Goal: Navigation & Orientation: Find specific page/section

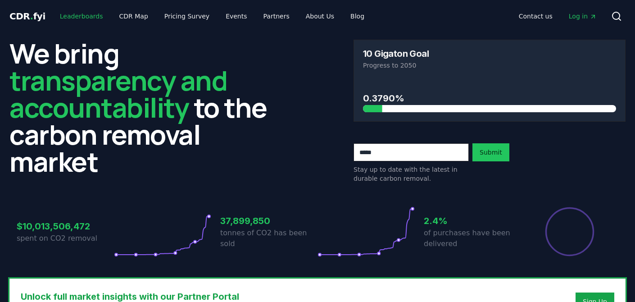
click at [76, 17] on link "Leaderboards" at bounding box center [82, 16] width 58 height 16
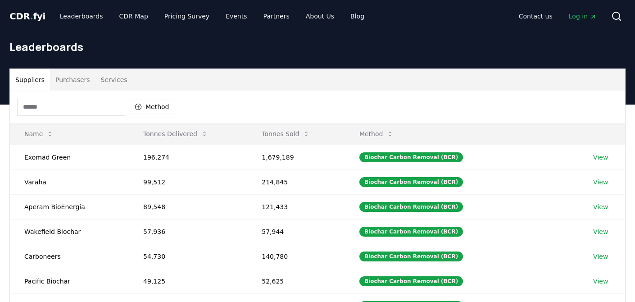
click at [67, 78] on button "Purchasers" at bounding box center [72, 80] width 45 height 22
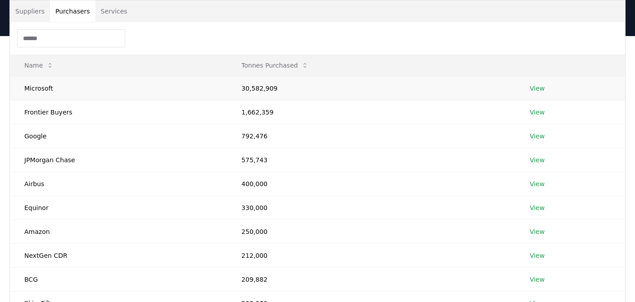
scroll to position [68, 0]
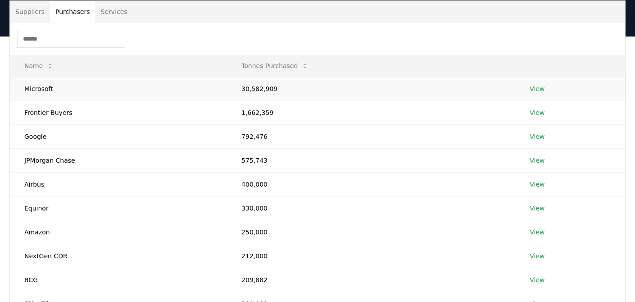
click at [538, 89] on link "View" at bounding box center [536, 88] width 15 height 9
